Goal: Task Accomplishment & Management: Complete application form

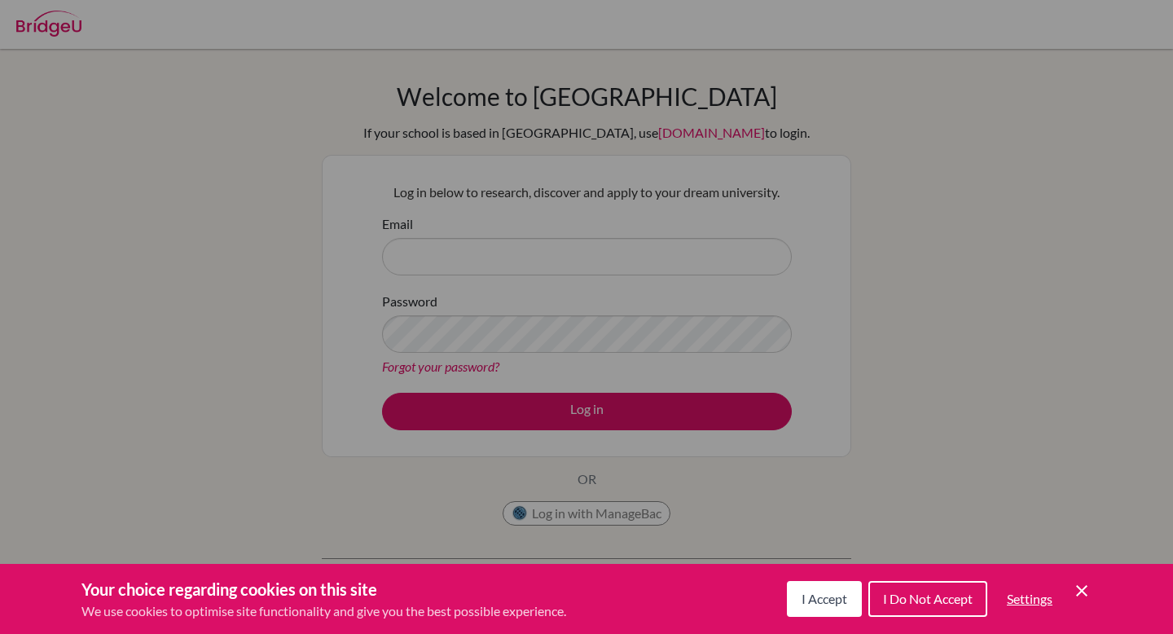
click at [1089, 596] on icon "Cookie Control Close Icon" at bounding box center [1082, 591] width 20 height 20
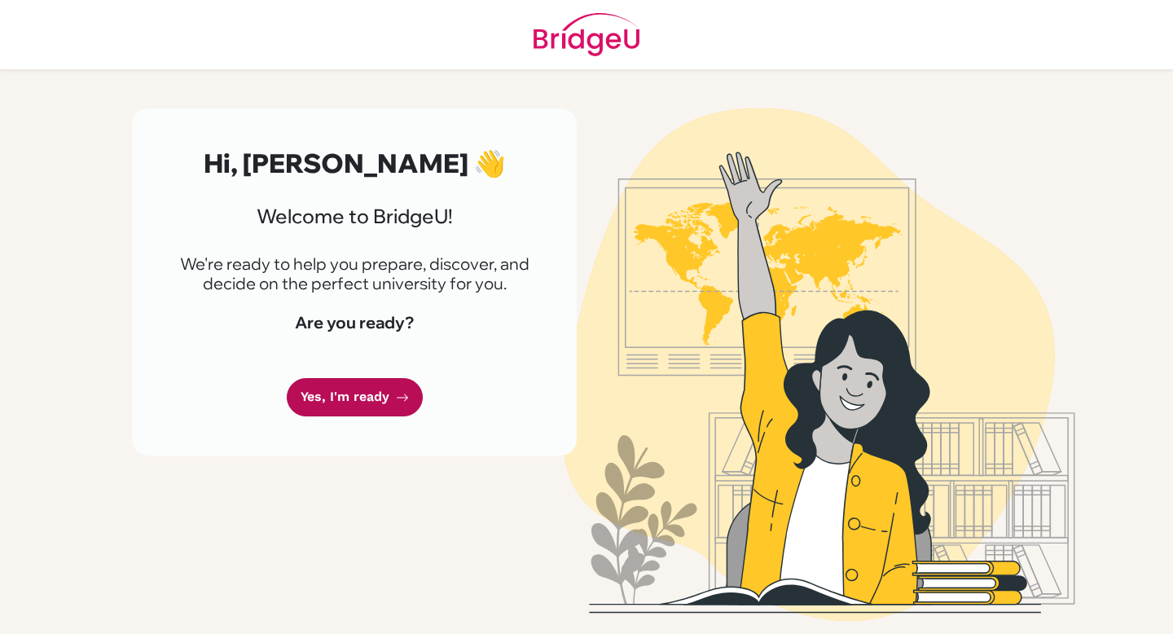
click at [364, 398] on link "Yes, I'm ready" at bounding box center [355, 397] width 136 height 38
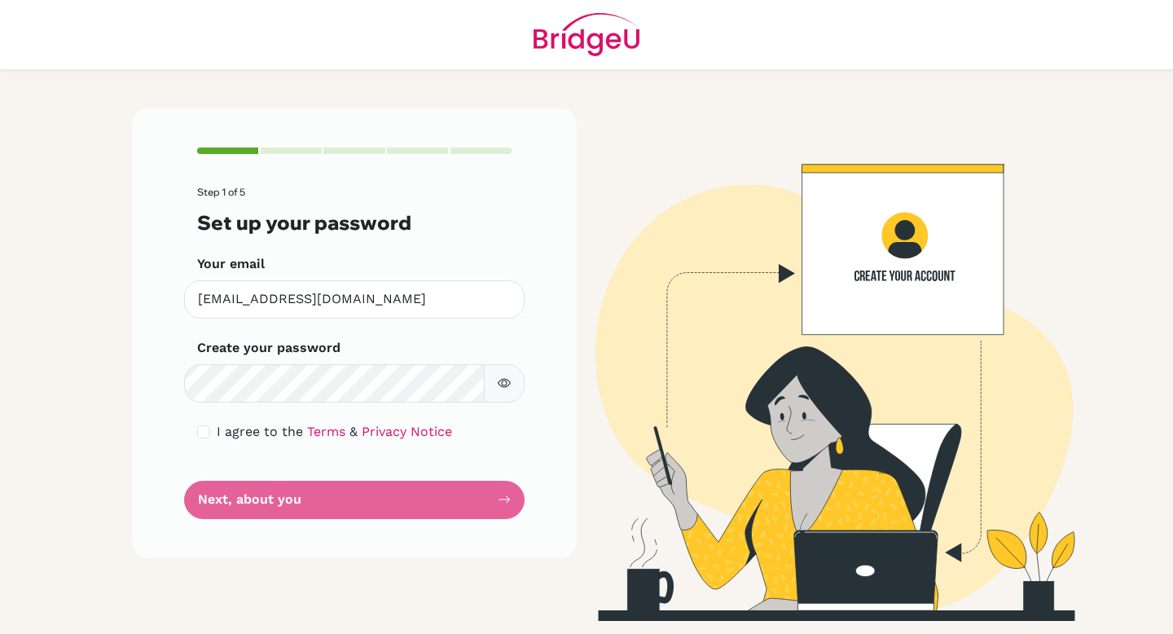
click at [332, 403] on form "Step 1 of 5 Set up your password Your email maysahar@bbis.de Invalid email Crea…" at bounding box center [354, 353] width 315 height 332
click at [502, 372] on button "button" at bounding box center [504, 383] width 41 height 38
click at [501, 379] on icon "button" at bounding box center [504, 382] width 13 height 13
click at [208, 434] on input "checkbox" at bounding box center [203, 431] width 13 height 13
checkbox input "true"
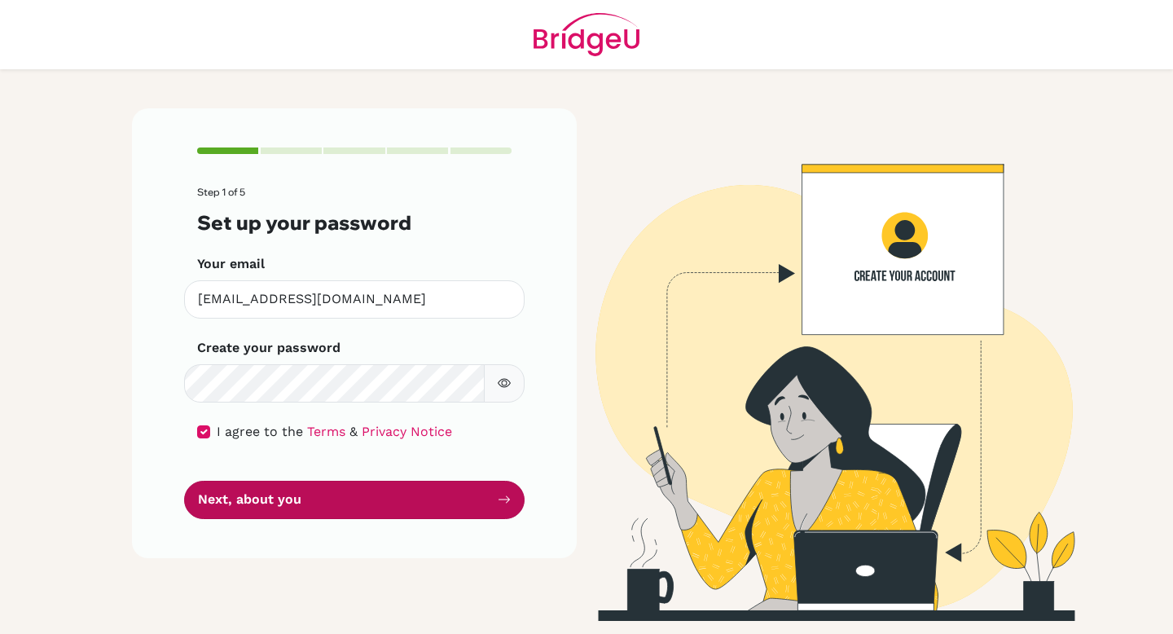
click at [235, 499] on button "Next, about you" at bounding box center [354, 500] width 341 height 38
